Goal: Task Accomplishment & Management: Use online tool/utility

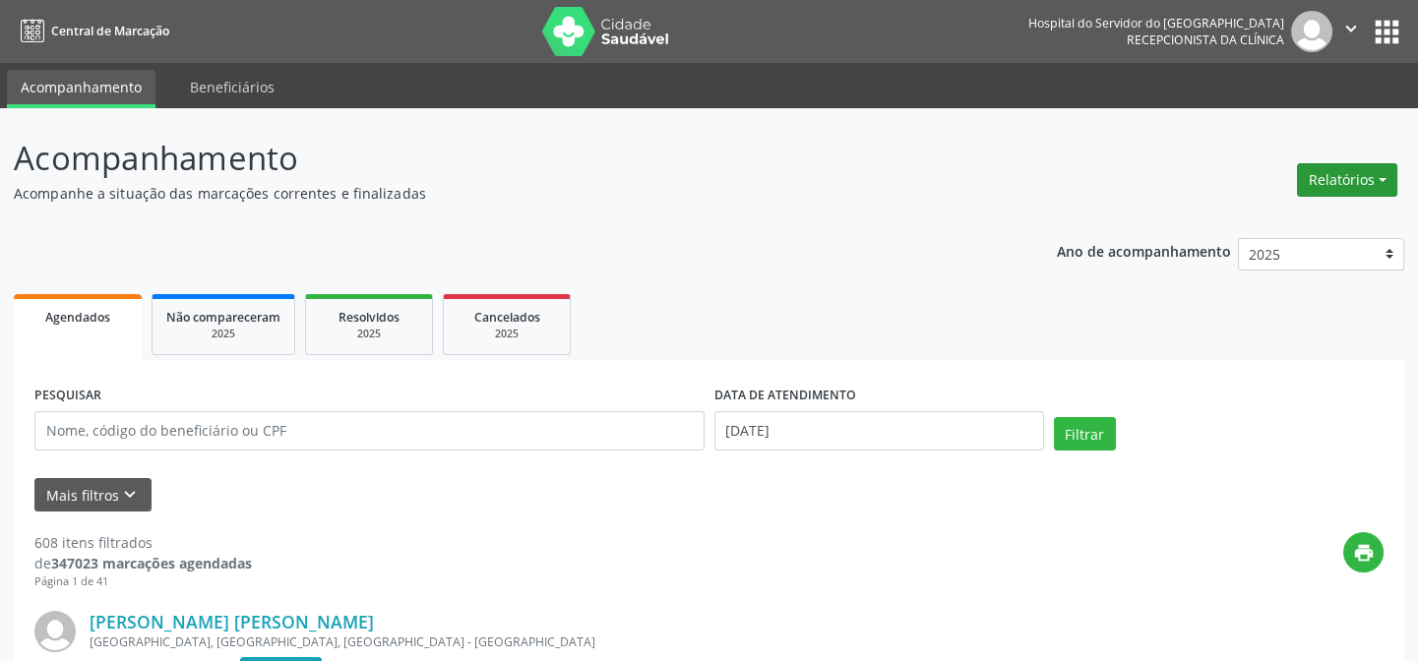
click at [1367, 178] on button "Relatórios" at bounding box center [1347, 179] width 100 height 33
click at [1299, 222] on link "Agendamentos" at bounding box center [1292, 222] width 212 height 28
select select "7"
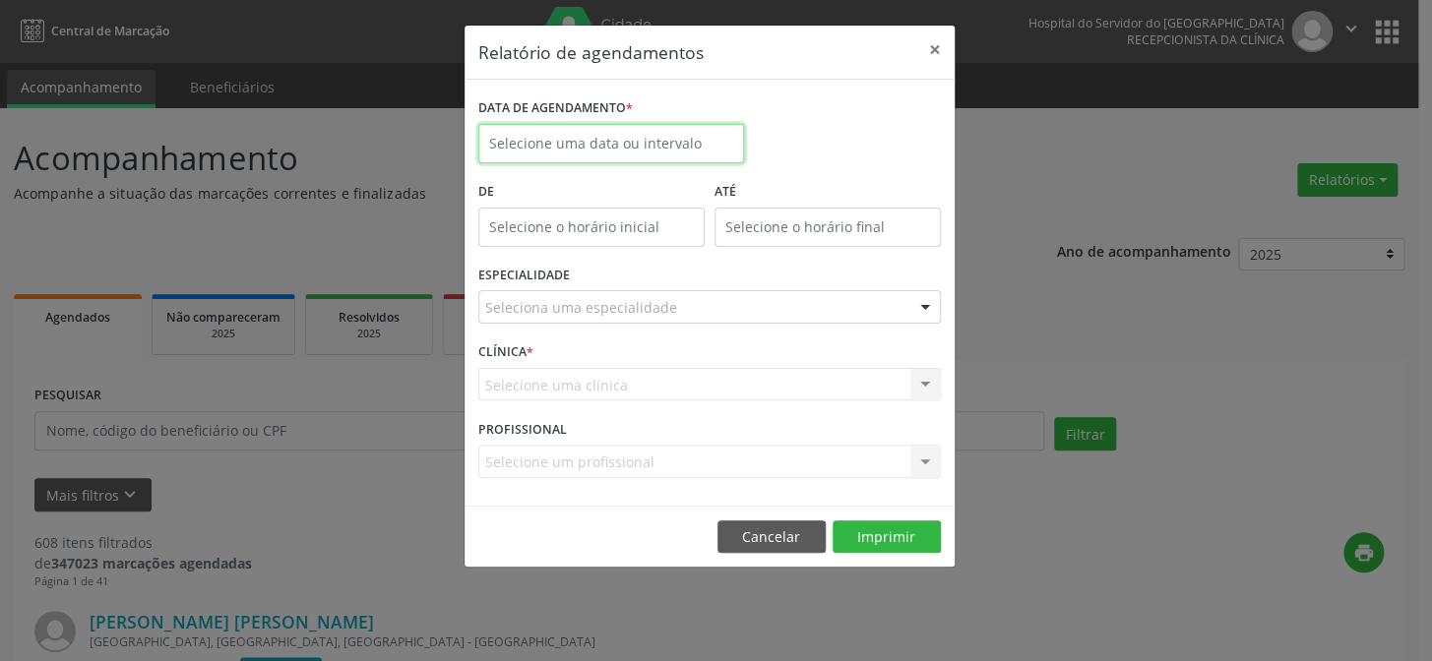
click at [603, 146] on input "text" at bounding box center [611, 143] width 266 height 39
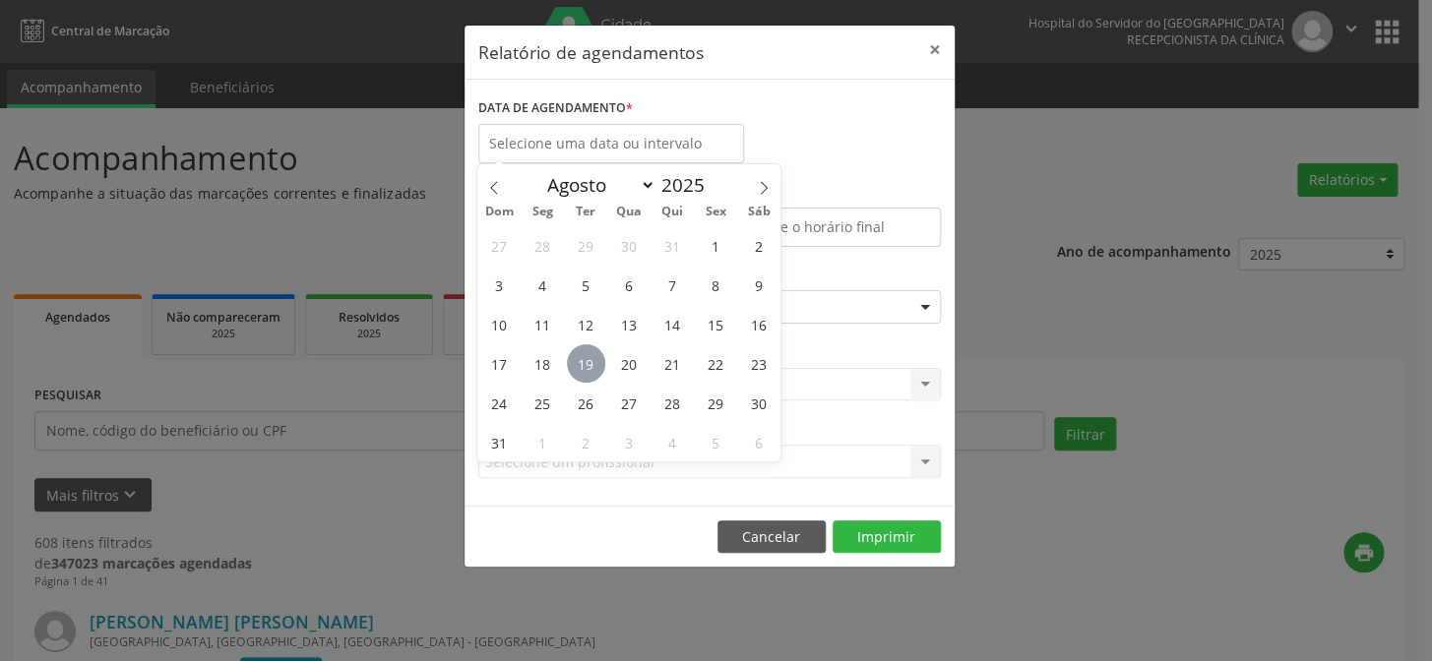
click at [582, 350] on span "19" at bounding box center [586, 363] width 38 height 38
type input "[DATE]"
click at [582, 350] on span "19" at bounding box center [586, 363] width 38 height 38
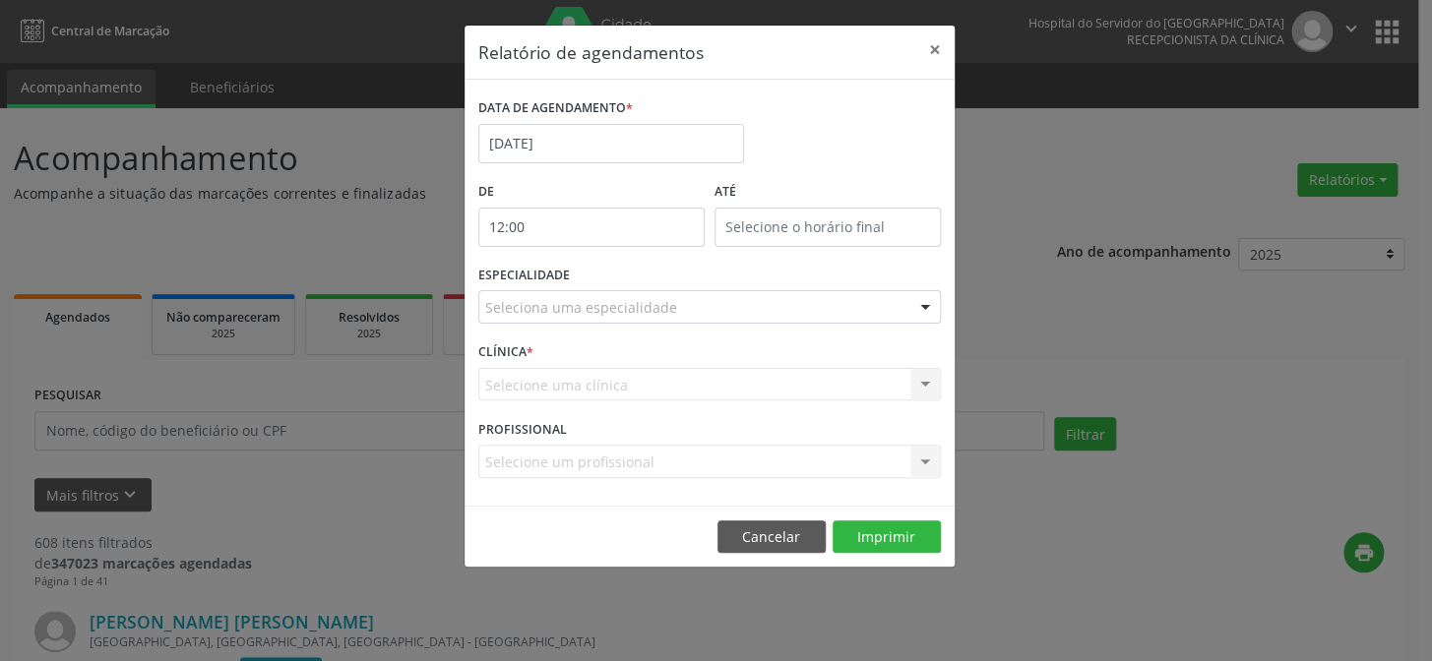
click at [559, 221] on input "12:00" at bounding box center [591, 227] width 226 height 39
click at [616, 257] on span at bounding box center [619, 259] width 14 height 20
type input "13:00"
type input "13"
click at [616, 257] on span at bounding box center [619, 259] width 14 height 20
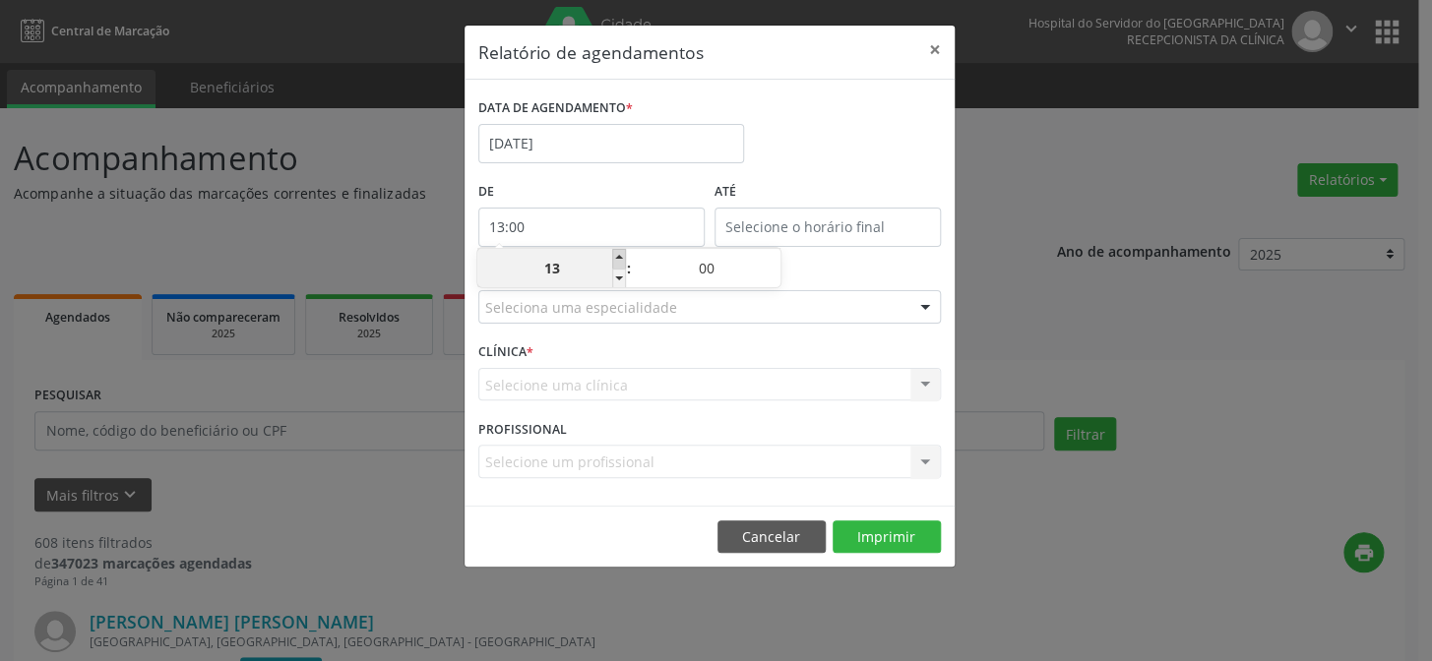
type input "14:00"
type input "14"
click at [616, 257] on span at bounding box center [619, 259] width 14 height 20
type input "15:00"
type input "15"
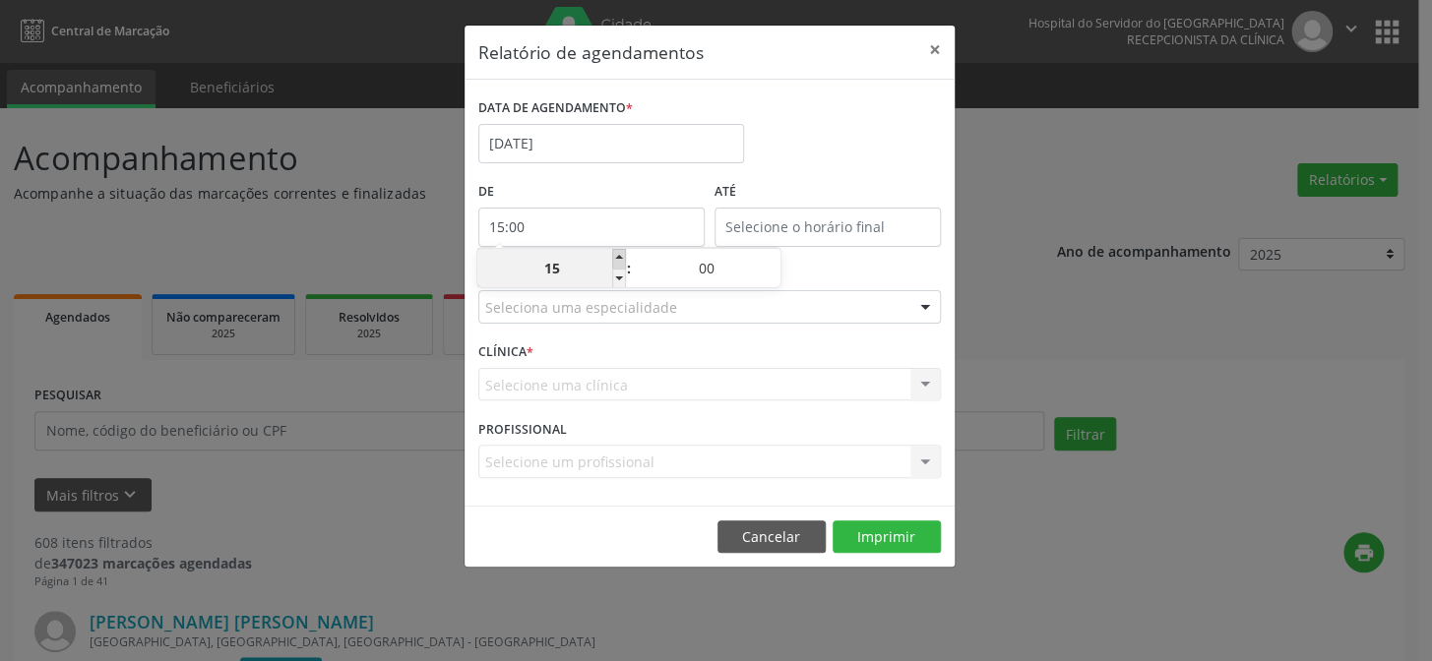
click at [616, 257] on span at bounding box center [619, 259] width 14 height 20
type input "16:00"
type input "16"
click at [618, 279] on span at bounding box center [619, 279] width 14 height 20
type input "15:00"
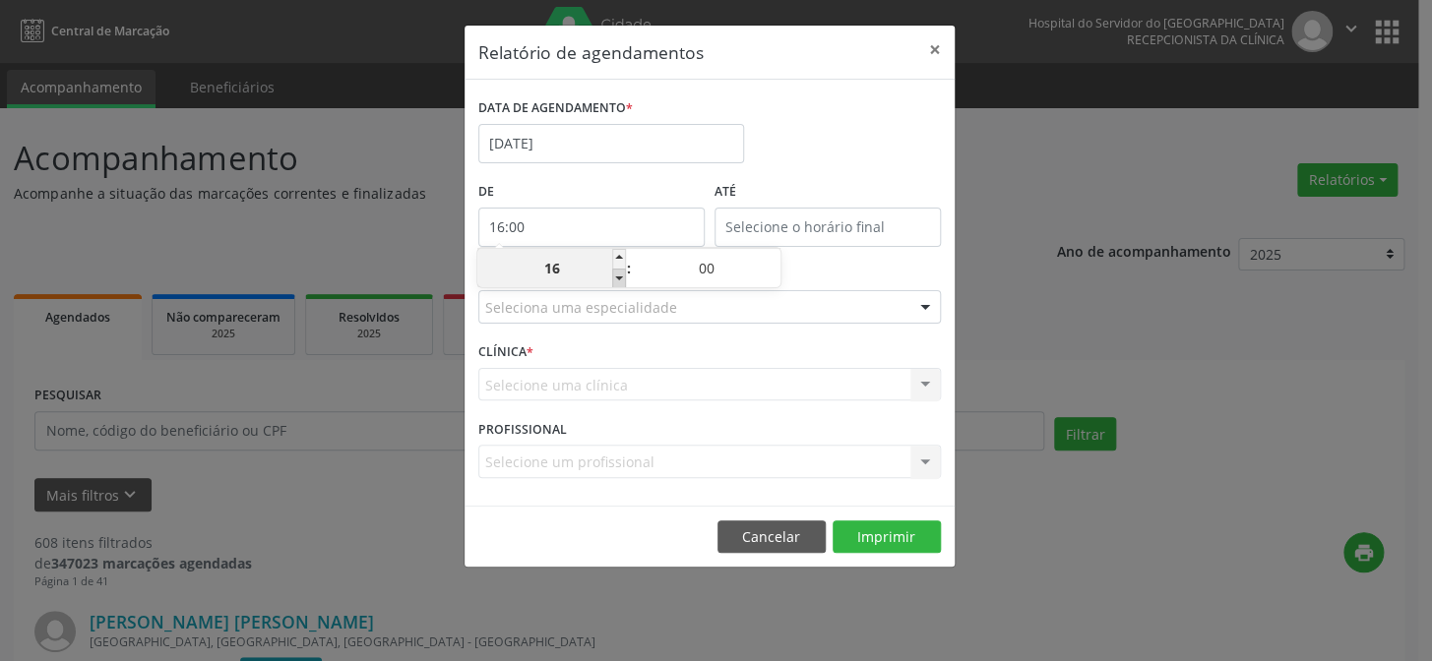
type input "15"
click at [618, 279] on span at bounding box center [619, 279] width 14 height 20
type input "14:00"
type input "14"
click at [618, 279] on span at bounding box center [619, 279] width 14 height 20
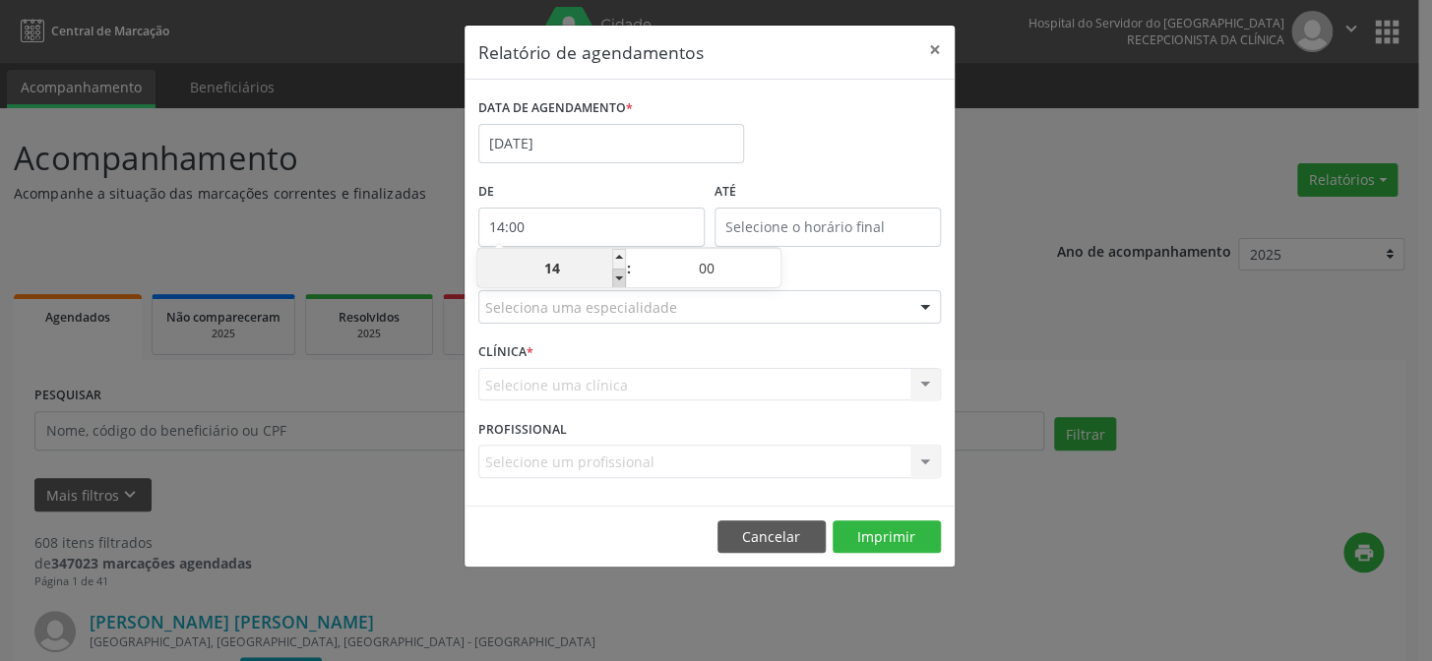
type input "13:00"
type input "13"
click at [618, 279] on span at bounding box center [619, 279] width 14 height 20
type input "12:00"
type input "12"
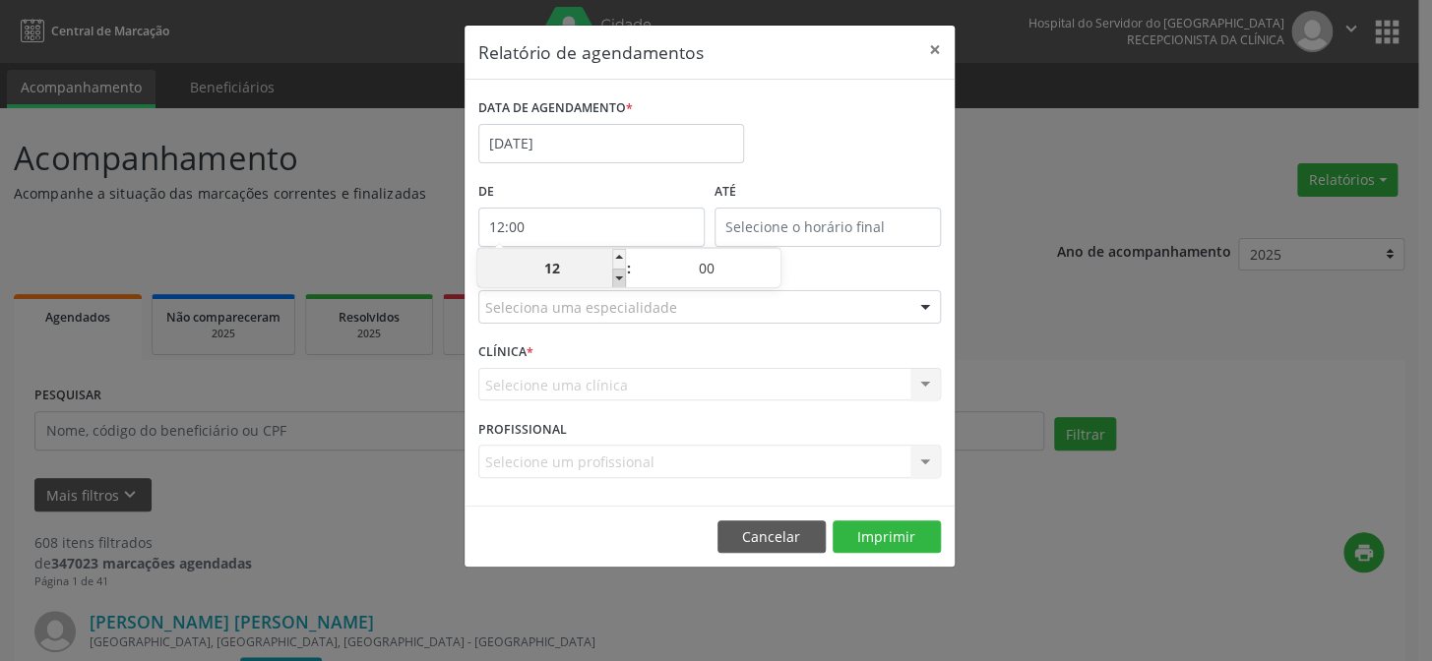
click at [618, 279] on span at bounding box center [619, 279] width 14 height 20
type input "11:00"
type input "11"
click at [618, 279] on span at bounding box center [619, 279] width 14 height 20
type input "10:00"
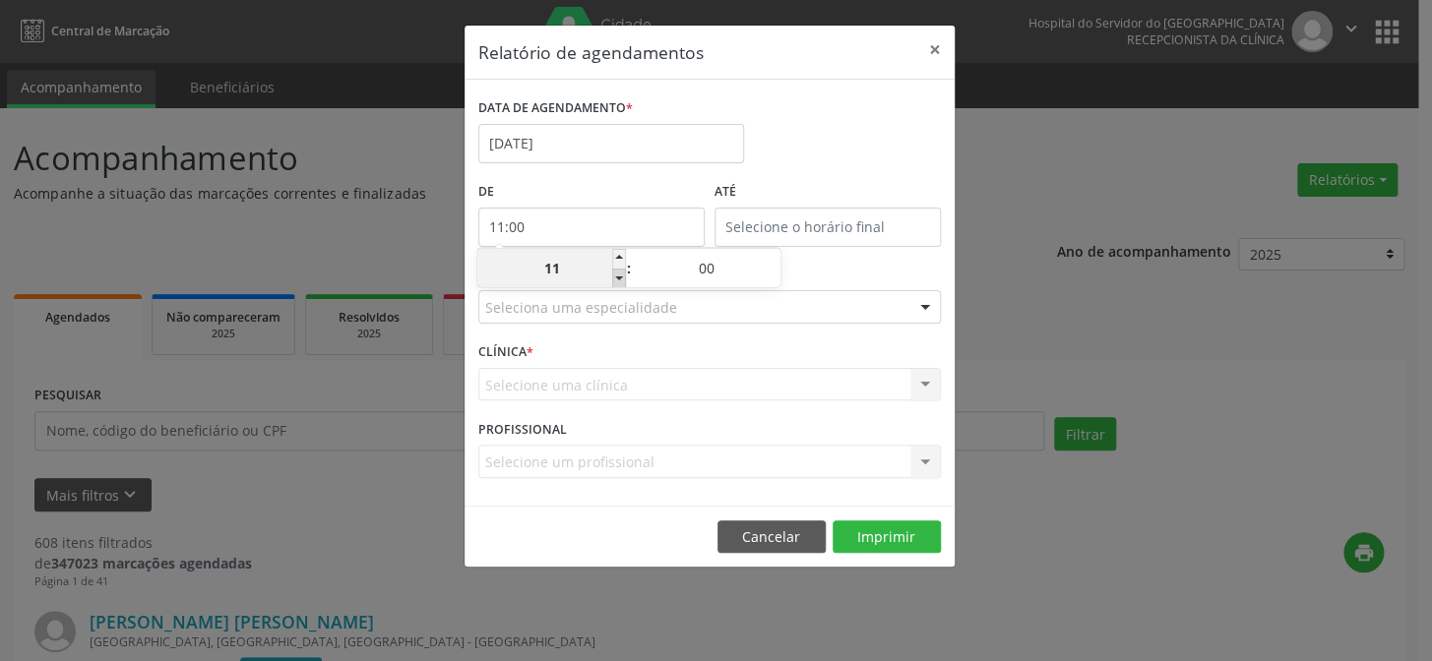
type input "10"
click at [618, 279] on span at bounding box center [619, 279] width 14 height 20
type input "09:00"
type input "09"
click at [618, 279] on span at bounding box center [619, 279] width 14 height 20
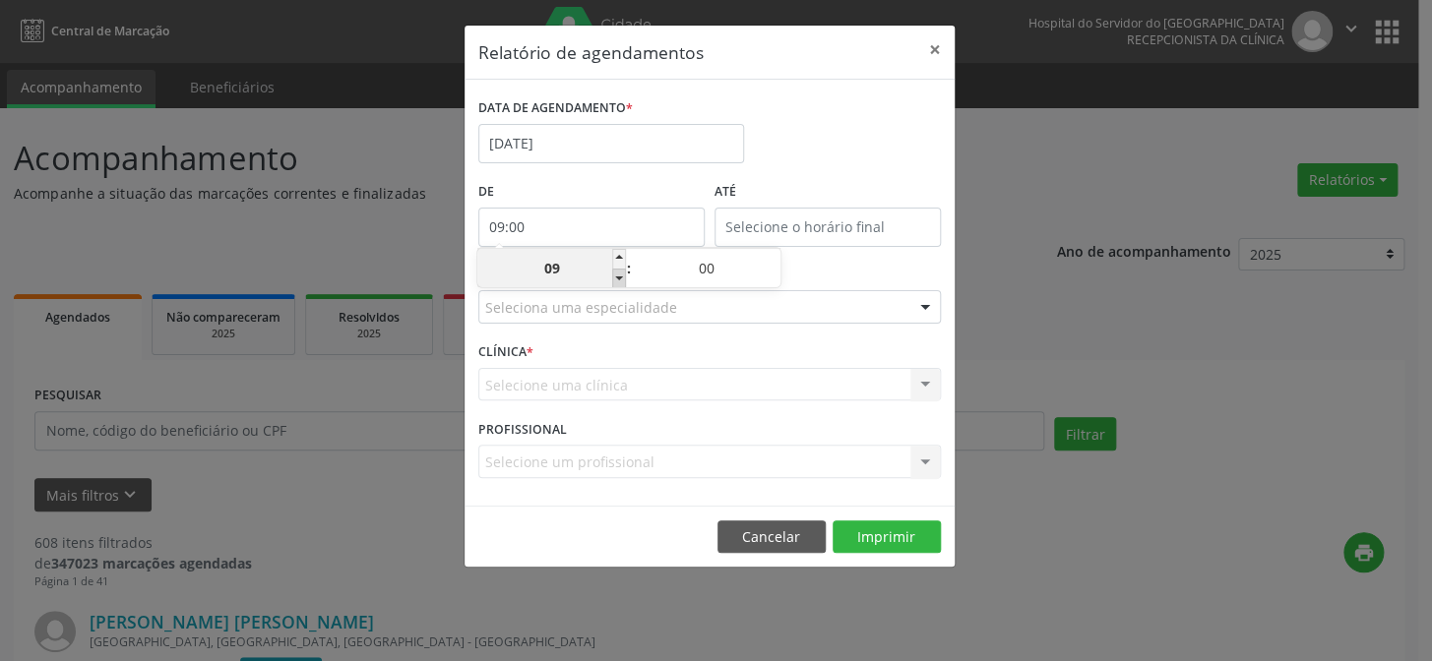
type input "08:00"
type input "08"
click at [618, 279] on span at bounding box center [619, 279] width 14 height 20
type input "07:00"
type input "07"
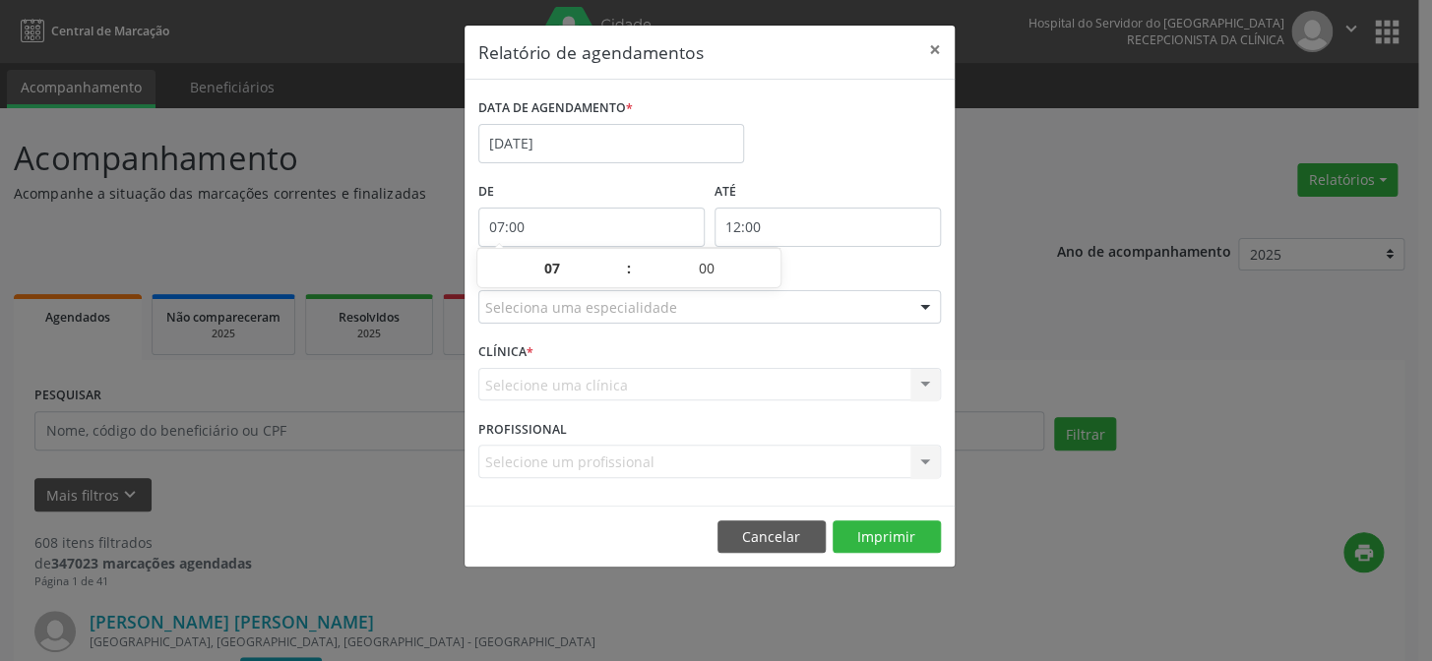
click at [843, 220] on input "12:00" at bounding box center [827, 227] width 226 height 39
click at [854, 258] on span at bounding box center [855, 259] width 14 height 20
type input "13:00"
type input "13"
click at [854, 258] on span at bounding box center [855, 259] width 14 height 20
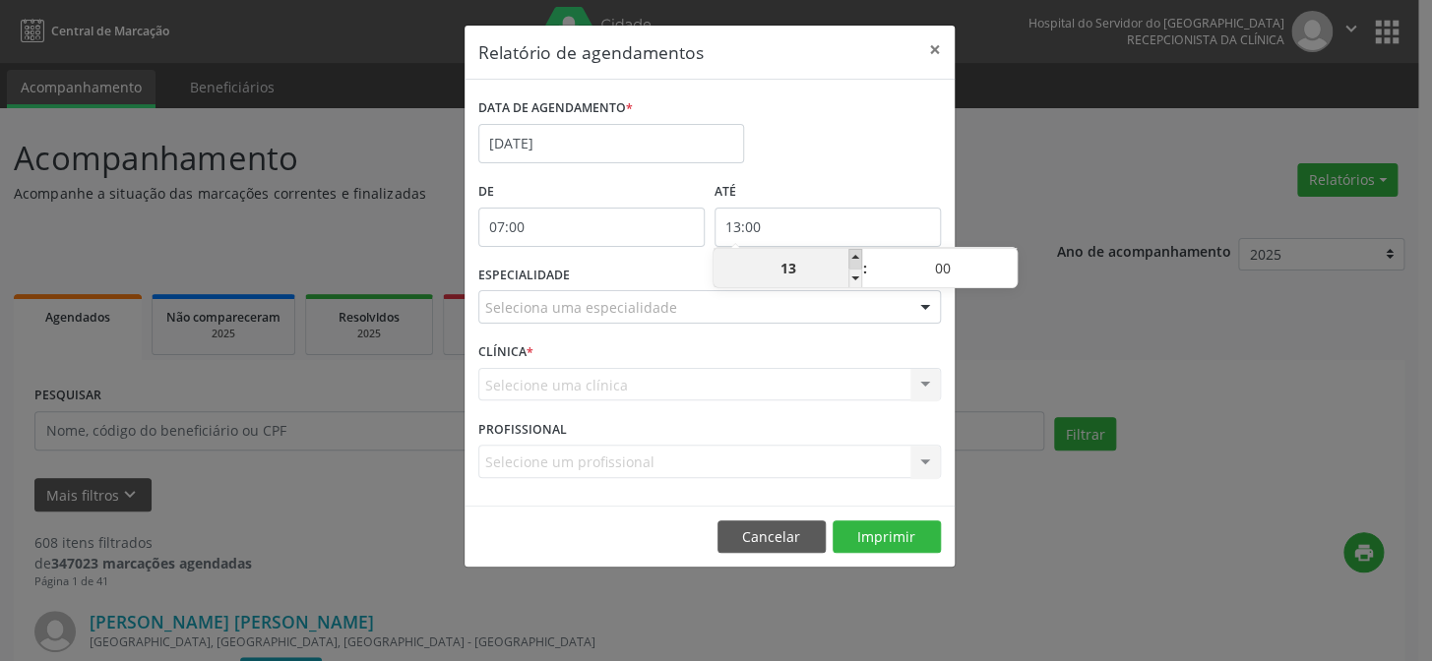
type input "14:00"
type input "14"
click at [854, 258] on span at bounding box center [855, 259] width 14 height 20
type input "15:00"
type input "15"
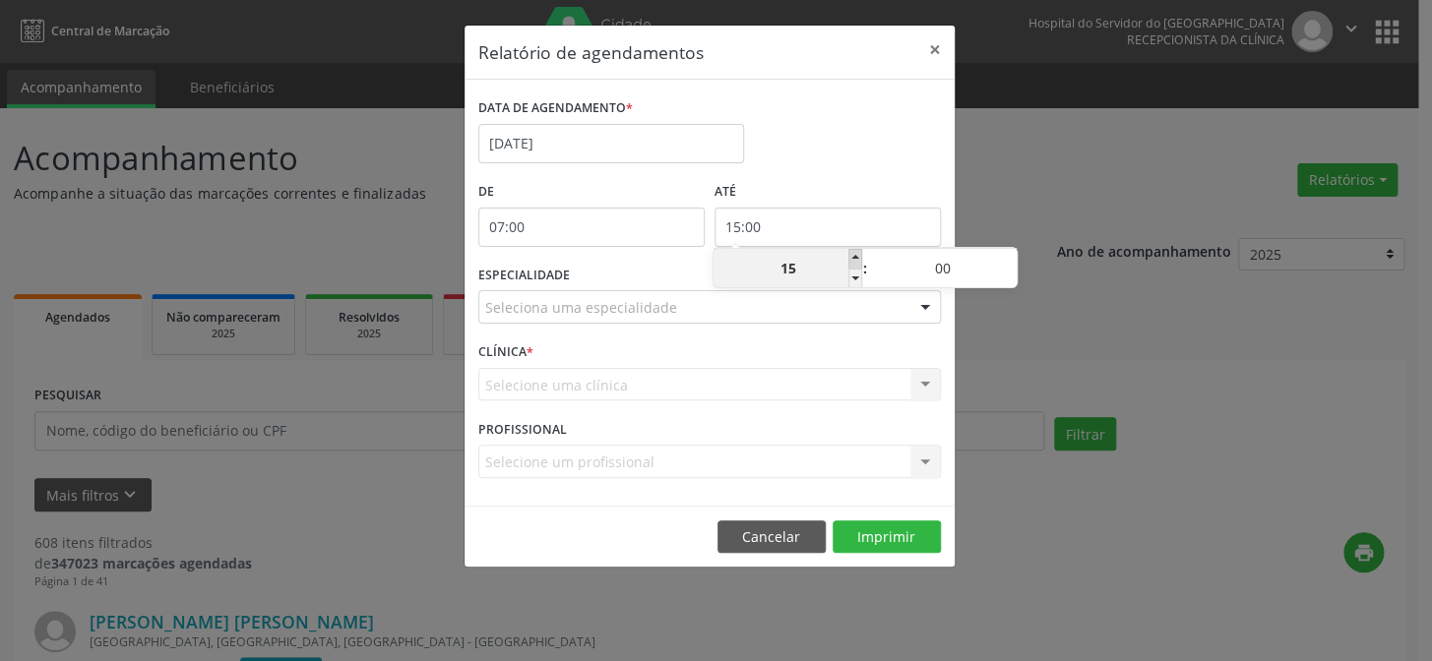
click at [854, 258] on span at bounding box center [855, 259] width 14 height 20
type input "16:00"
type input "16"
click at [854, 258] on span at bounding box center [855, 259] width 14 height 20
type input "17:00"
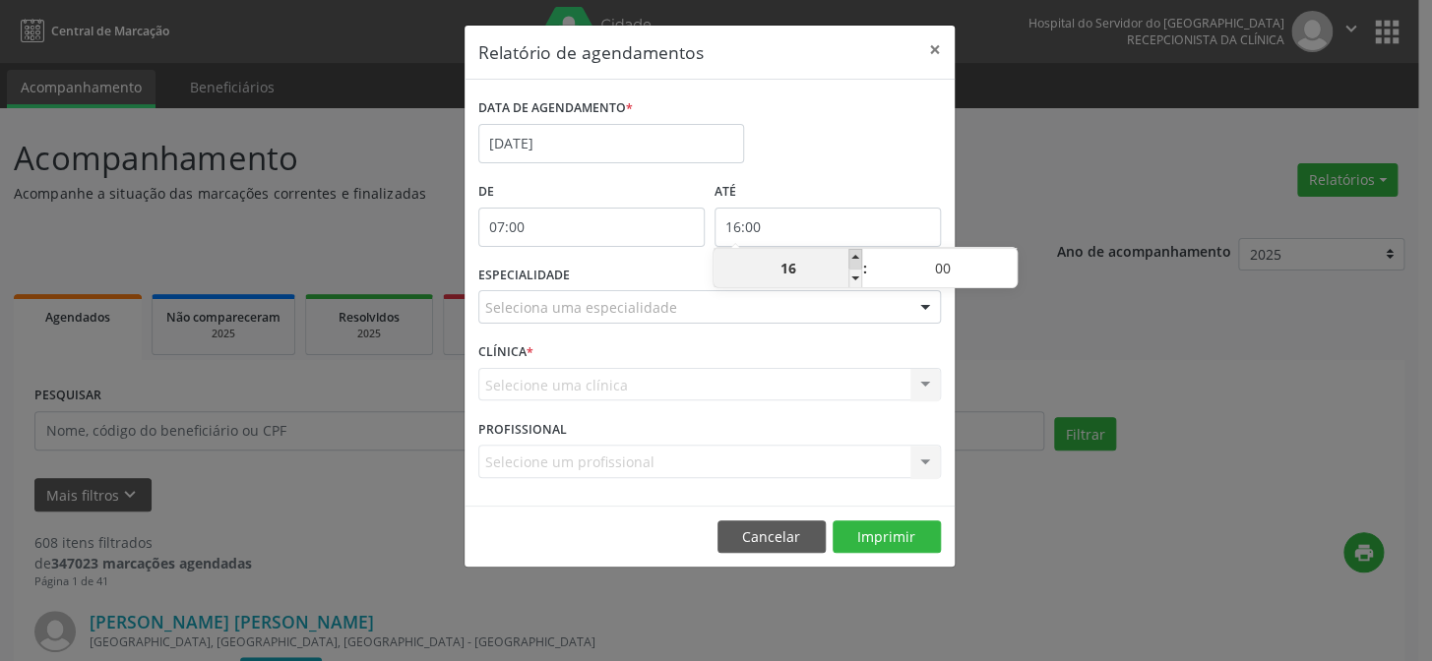
type input "17"
click at [854, 258] on span at bounding box center [855, 259] width 14 height 20
type input "18:00"
type input "18"
click at [854, 258] on span at bounding box center [855, 259] width 14 height 20
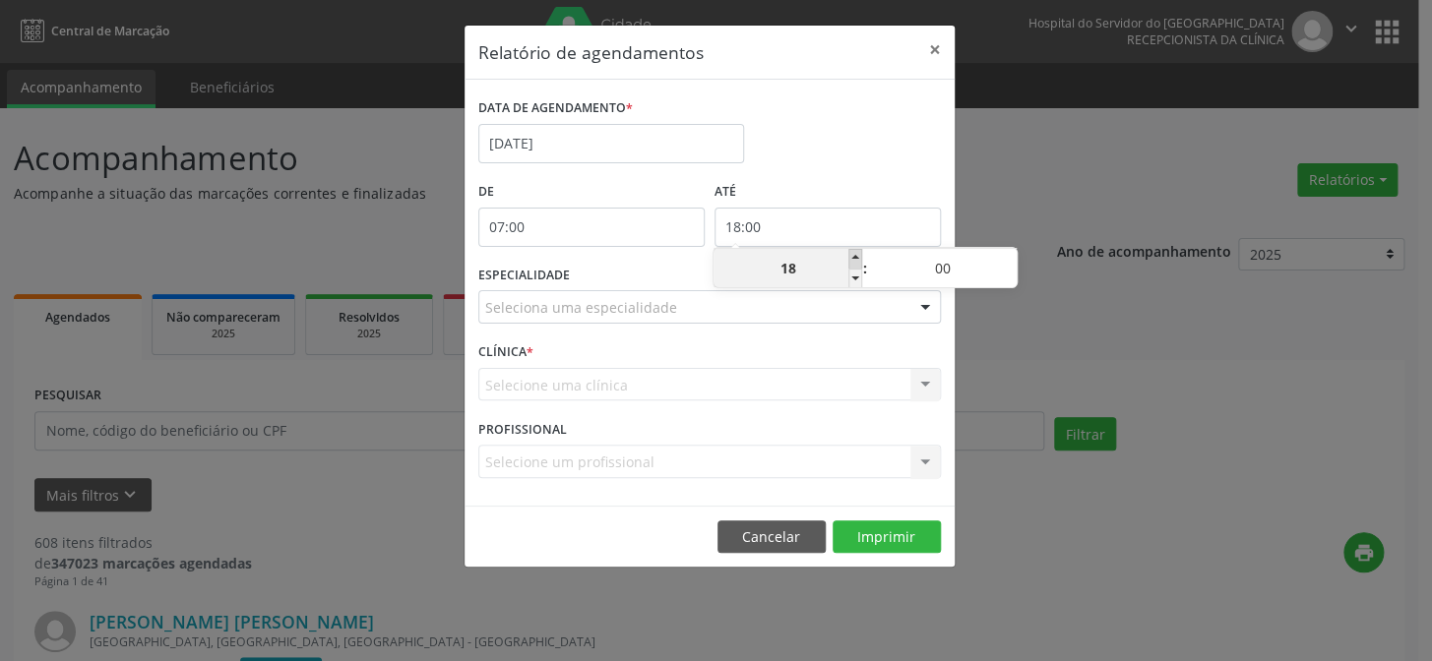
type input "19:00"
type input "19"
click at [854, 258] on span at bounding box center [855, 259] width 14 height 20
type input "20:00"
type input "20"
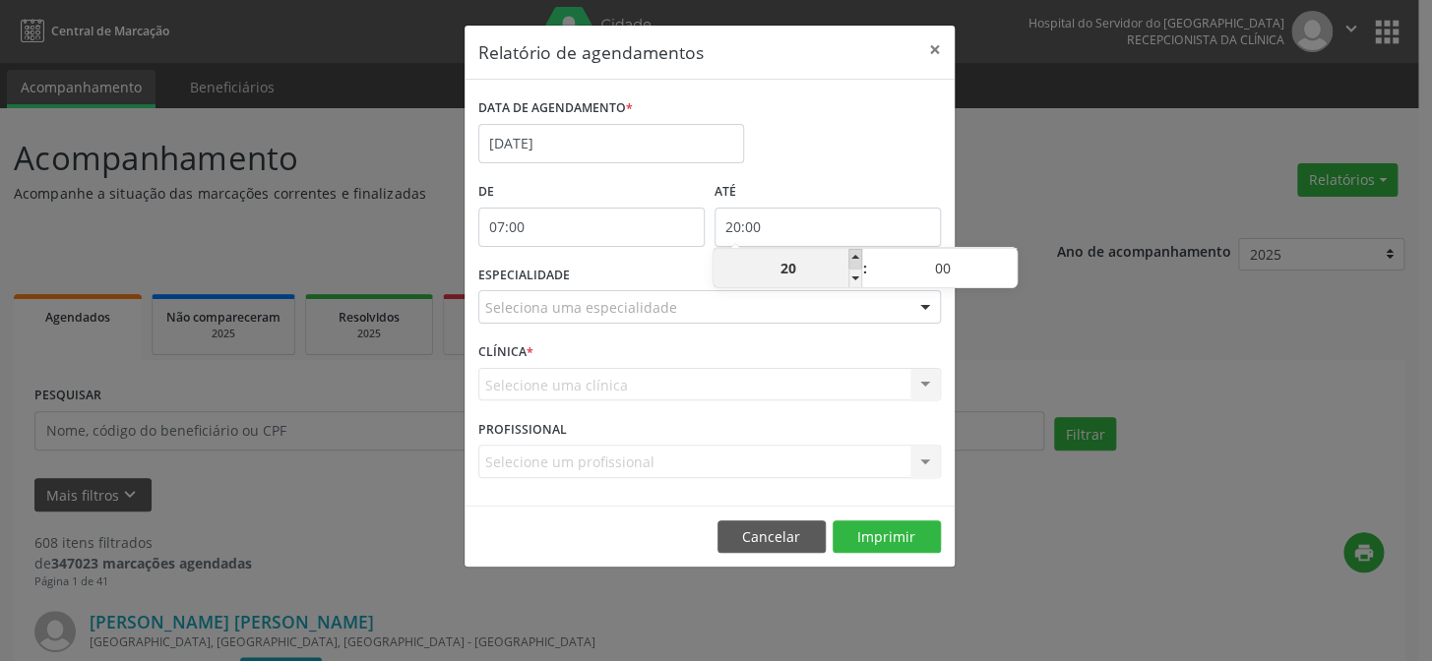
click at [854, 258] on span at bounding box center [855, 259] width 14 height 20
type input "21:00"
type input "21"
click at [926, 305] on div at bounding box center [925, 307] width 30 height 33
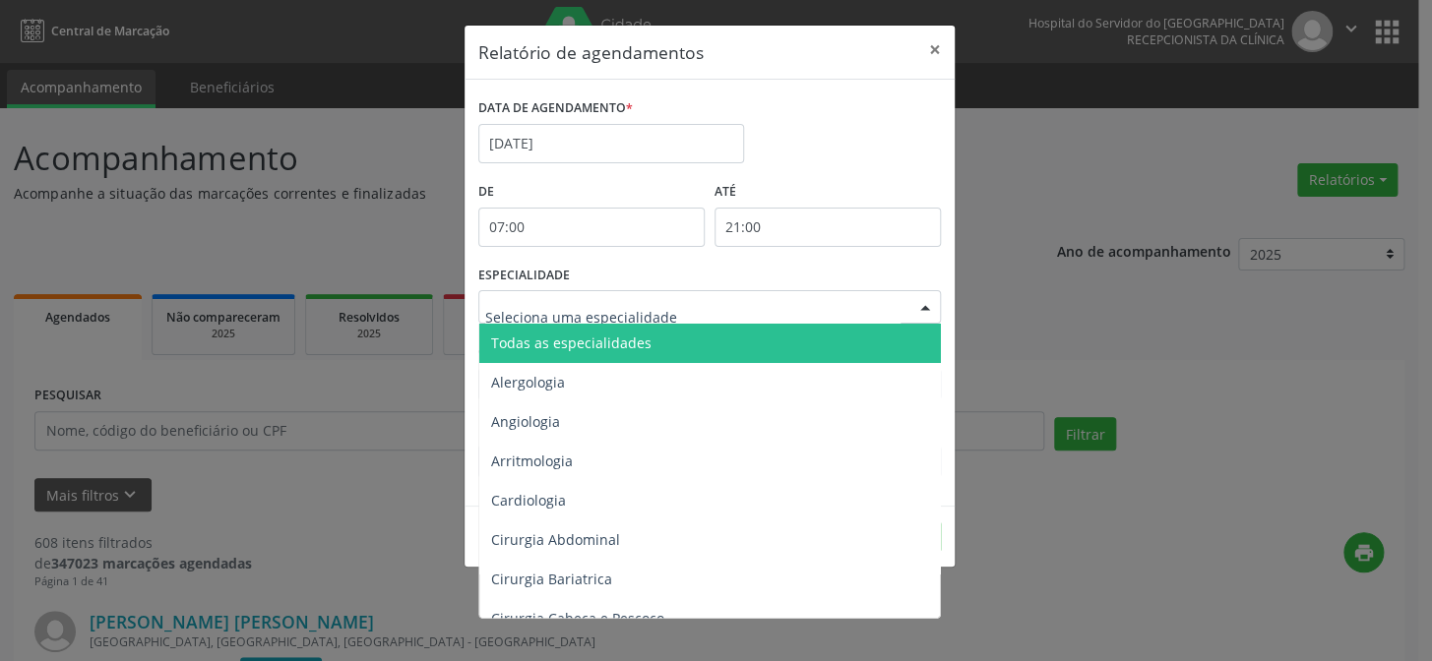
click at [871, 343] on span "Todas as especialidades" at bounding box center [710, 343] width 463 height 39
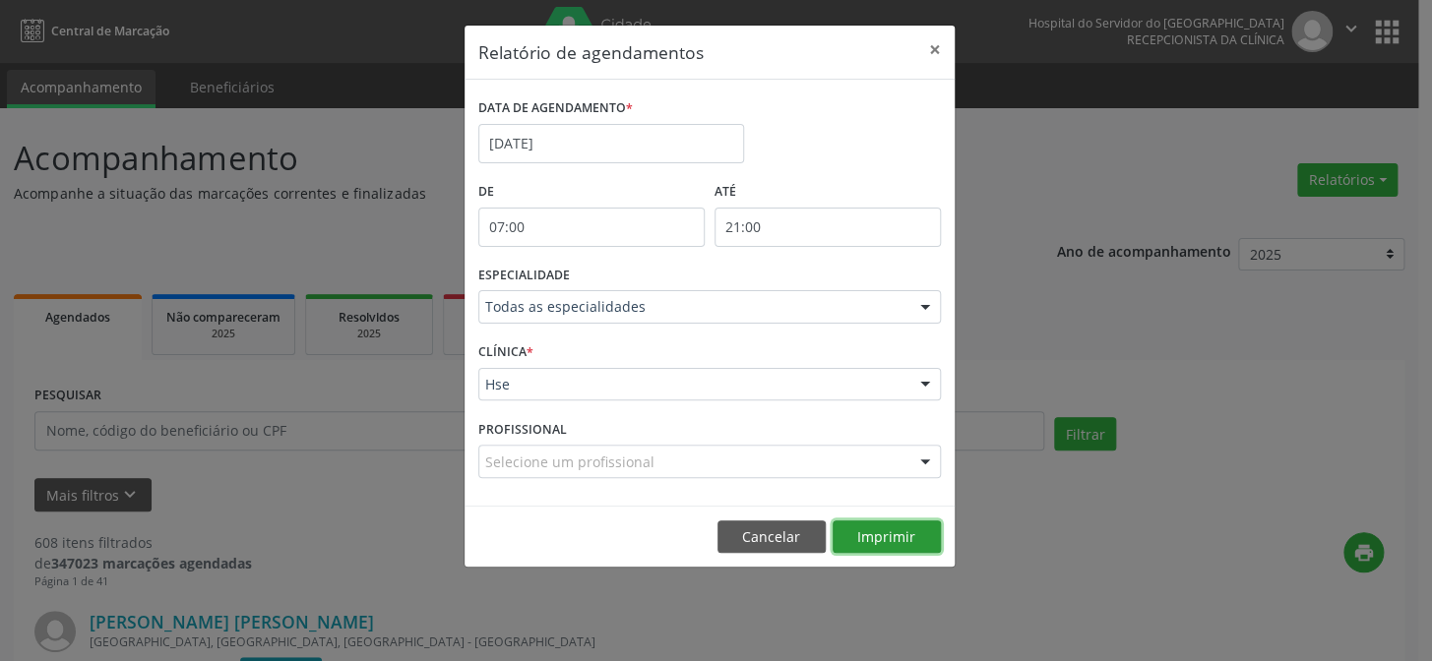
click at [881, 531] on button "Imprimir" at bounding box center [886, 536] width 108 height 33
